Goal: Task Accomplishment & Management: Use online tool/utility

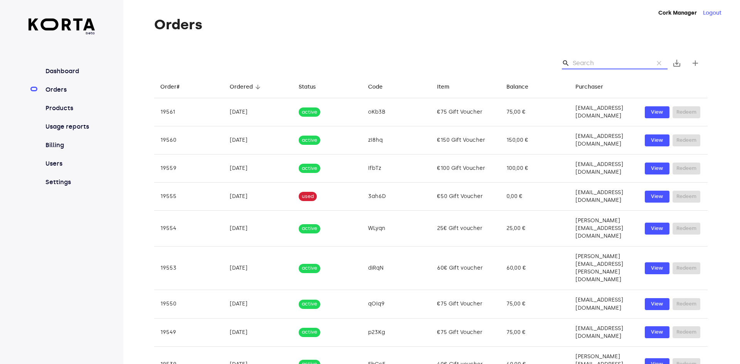
type input "o"
click at [598, 61] on input "o" at bounding box center [610, 63] width 75 height 12
click at [611, 67] on input "o" at bounding box center [610, 63] width 75 height 12
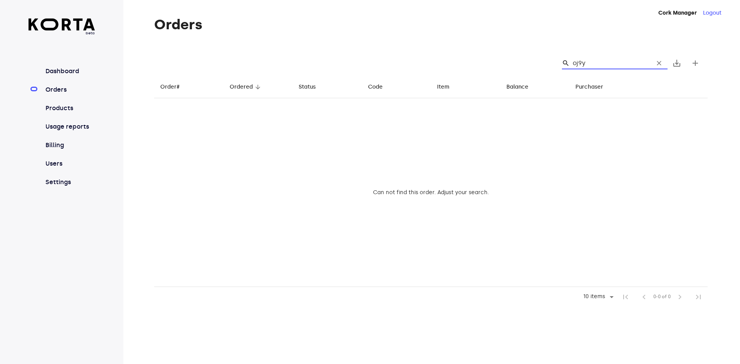
type input "oj9y"
drag, startPoint x: 602, startPoint y: 62, endPoint x: 548, endPoint y: 62, distance: 53.6
click at [551, 62] on div "search oj9y clear save_alt add" at bounding box center [430, 63] width 553 height 25
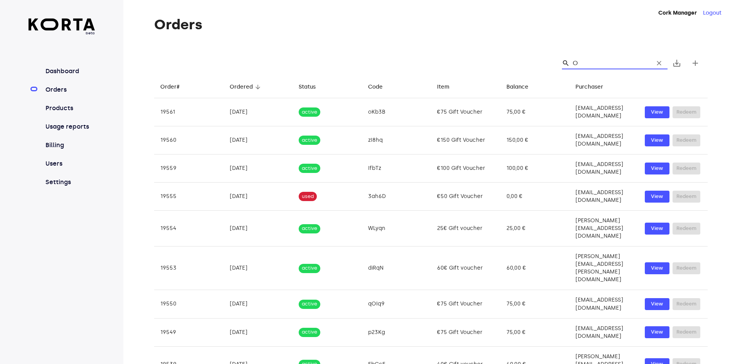
type input "Oj"
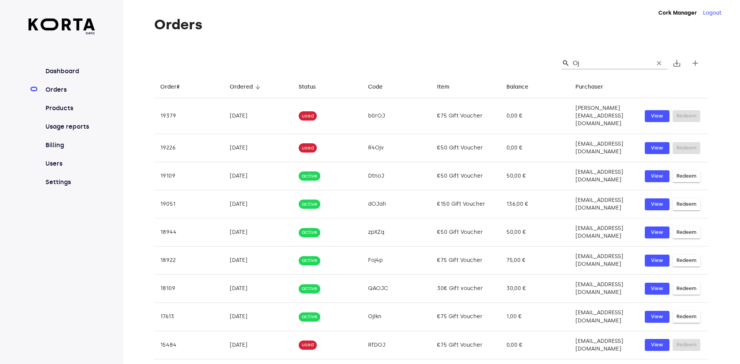
click at [590, 62] on input "Oj" at bounding box center [610, 63] width 75 height 12
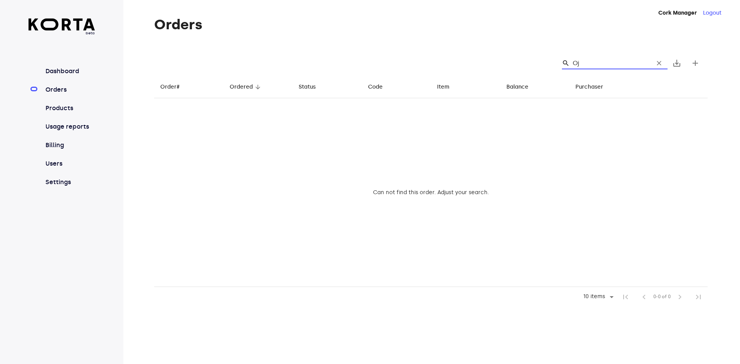
type input "O"
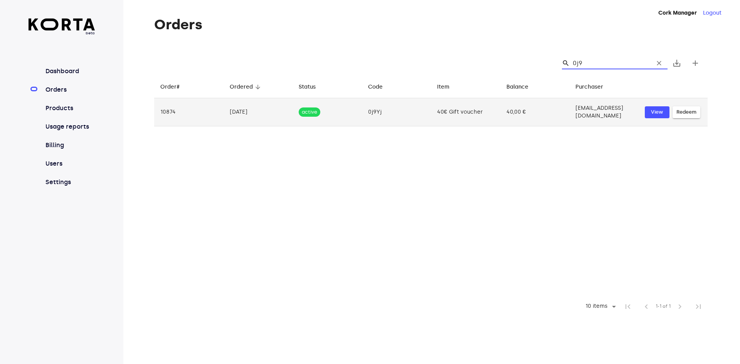
type input "0j9"
drag, startPoint x: 379, startPoint y: 109, endPoint x: 359, endPoint y: 112, distance: 20.6
click at [362, 112] on td "0j9Yj" at bounding box center [396, 112] width 69 height 28
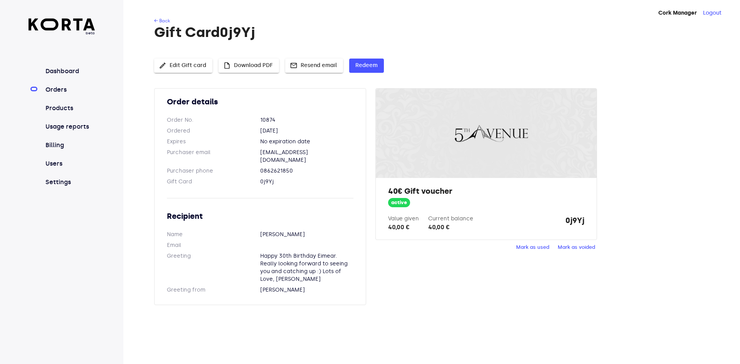
click at [264, 178] on dd "0j9Yj" at bounding box center [306, 182] width 93 height 8
copy dd "0j9Yj"
click at [374, 64] on span "Redeem" at bounding box center [366, 66] width 22 height 10
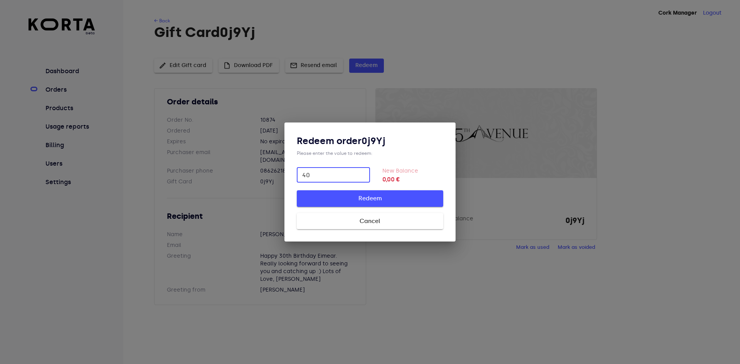
type input "40"
click at [347, 195] on span "Redeem" at bounding box center [370, 198] width 122 height 10
